Goal: Navigation & Orientation: Go to known website

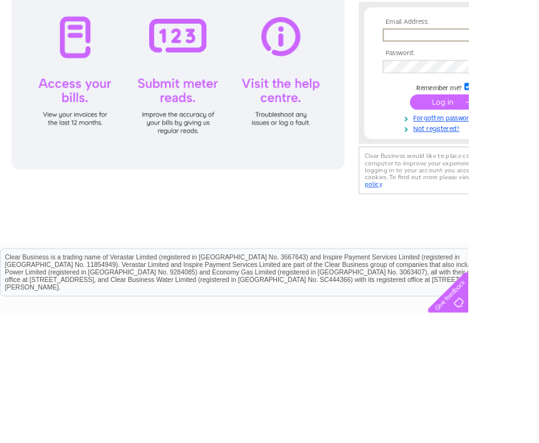
click at [83, 183] on div at bounding box center [204, 167] width 383 height 219
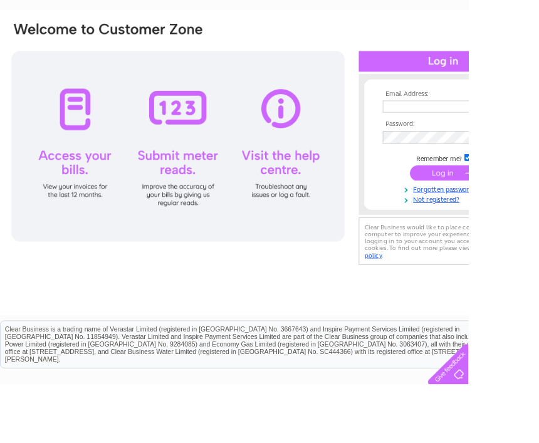
click at [92, 124] on div at bounding box center [204, 168] width 383 height 219
click at [87, 195] on div at bounding box center [204, 168] width 383 height 219
click at [103, 214] on div at bounding box center [204, 168] width 383 height 219
click at [94, 122] on div at bounding box center [204, 168] width 383 height 219
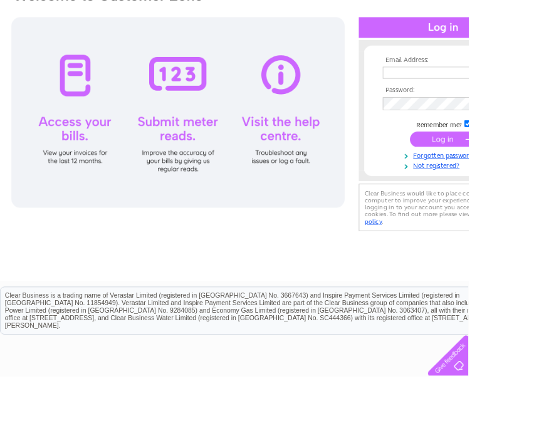
scroll to position [110, 0]
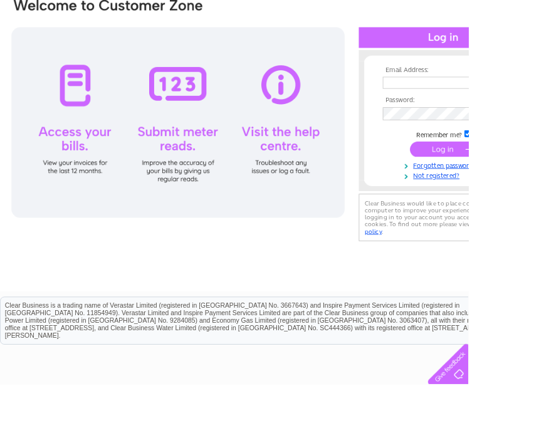
click at [530, 169] on input "submit" at bounding box center [510, 172] width 77 height 18
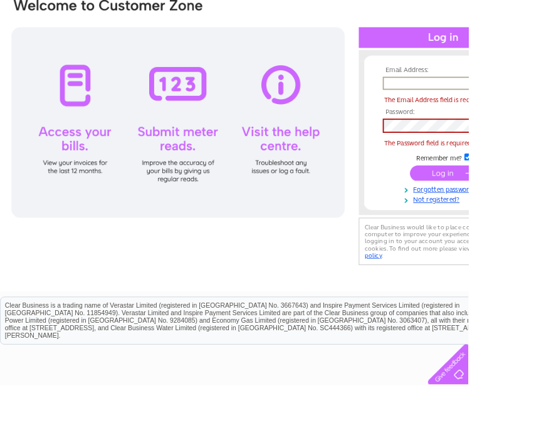
click at [532, 225] on link "Not registered?" at bounding box center [511, 229] width 142 height 12
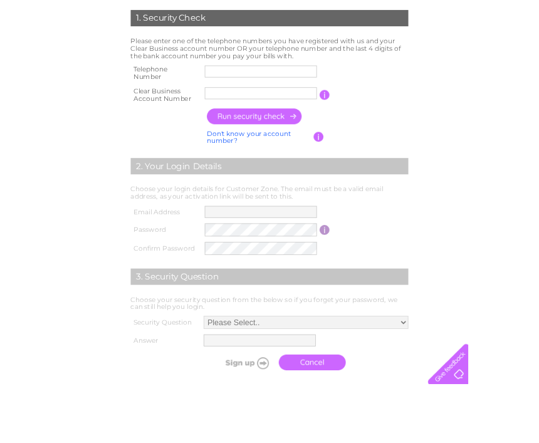
scroll to position [257, 0]
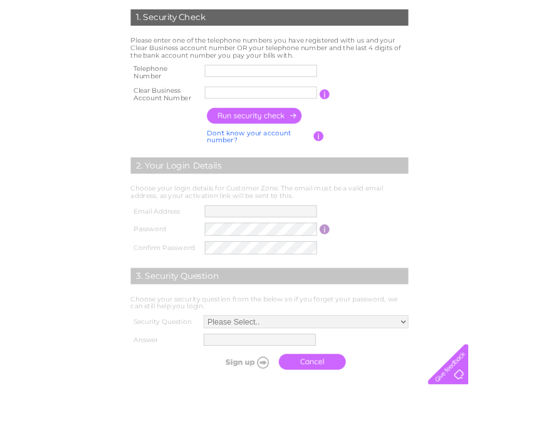
click at [359, 418] on link "Cancel" at bounding box center [359, 416] width 77 height 18
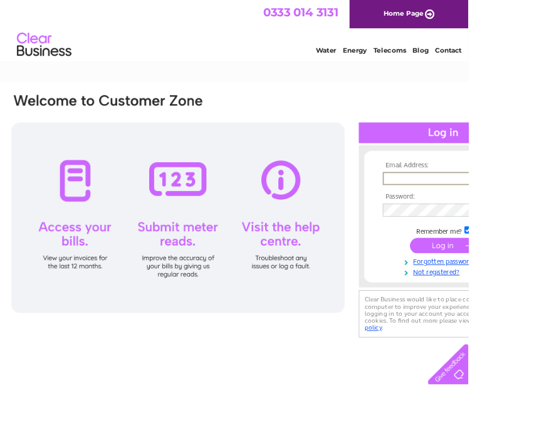
click at [101, 275] on div at bounding box center [204, 250] width 383 height 219
click at [96, 207] on div at bounding box center [204, 250] width 383 height 219
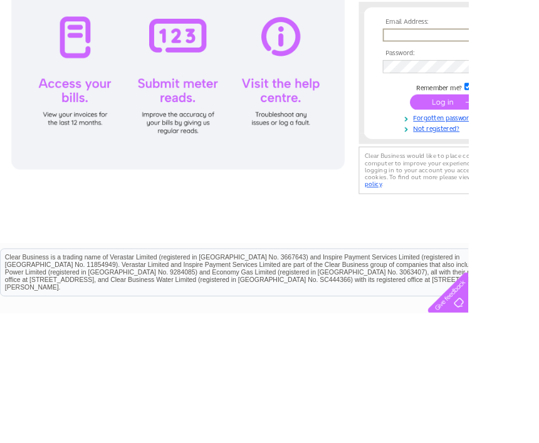
click at [75, 215] on div at bounding box center [204, 167] width 383 height 219
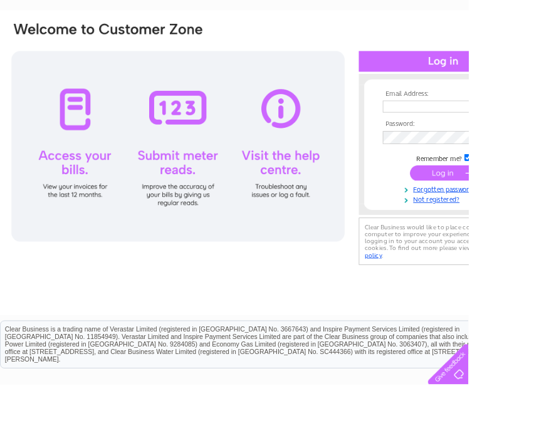
click at [92, 150] on div at bounding box center [204, 168] width 383 height 219
click at [83, 207] on div at bounding box center [204, 168] width 383 height 219
click at [94, 148] on div at bounding box center [204, 168] width 383 height 219
click at [101, 131] on div at bounding box center [204, 168] width 383 height 219
click at [98, 131] on div at bounding box center [204, 168] width 383 height 219
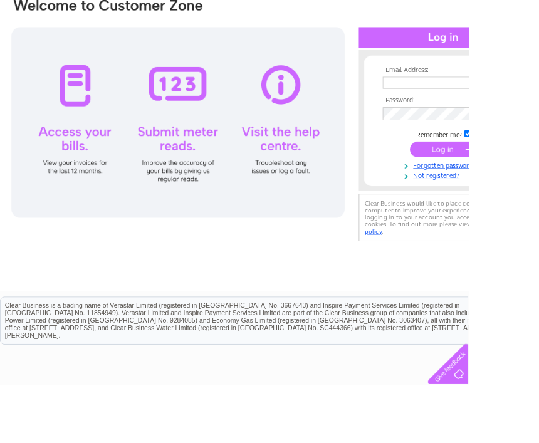
scroll to position [85, 0]
